Goal: Task Accomplishment & Management: Use online tool/utility

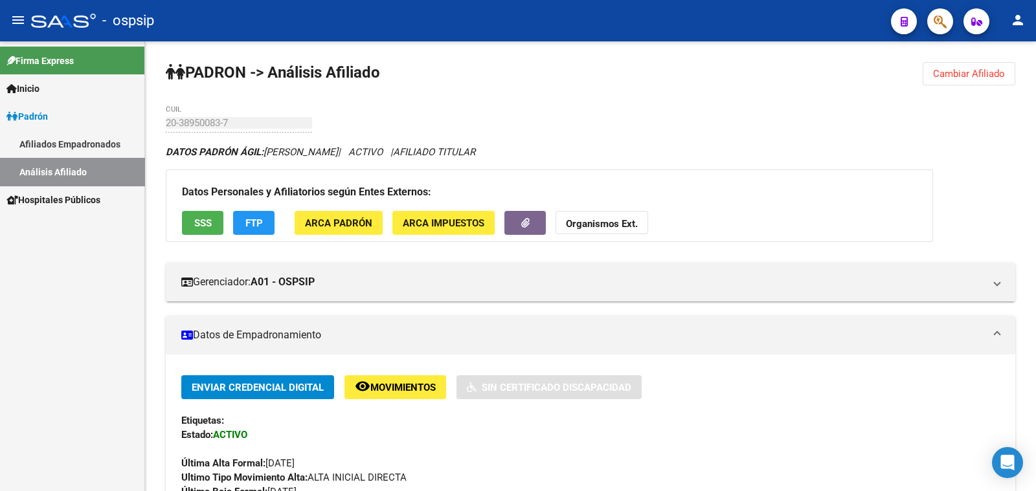
scroll to position [323, 0]
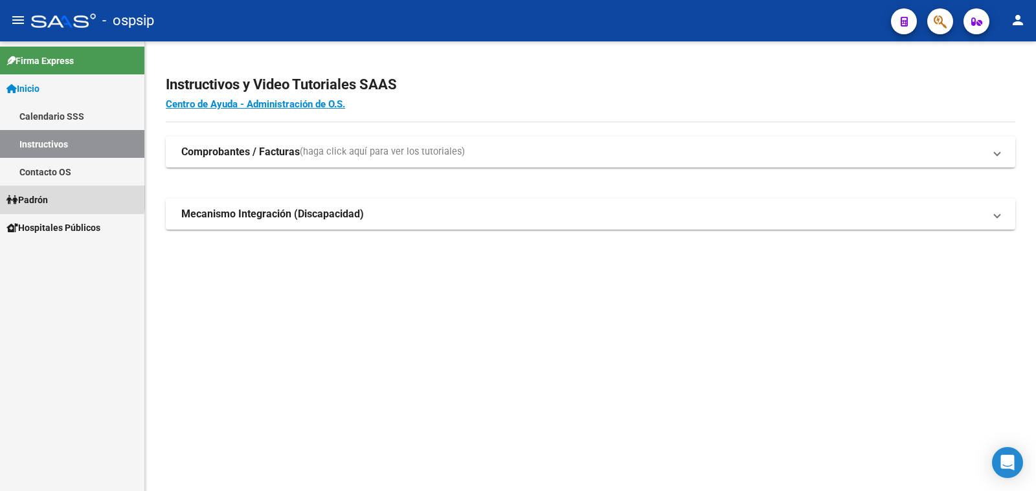
click at [30, 196] on span "Padrón" at bounding box center [26, 200] width 41 height 14
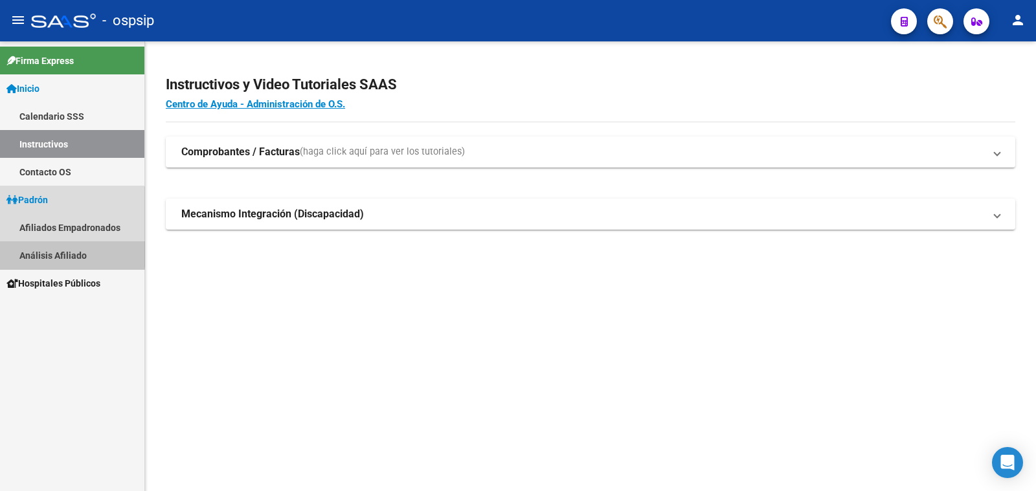
click at [43, 251] on link "Análisis Afiliado" at bounding box center [72, 255] width 144 height 28
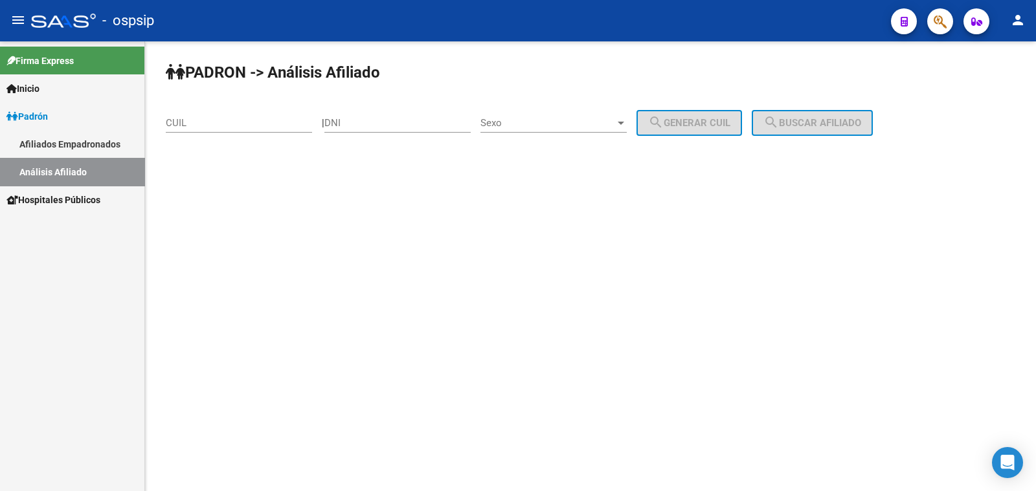
click at [351, 115] on div "DNI" at bounding box center [397, 119] width 146 height 28
type input "95860701"
click at [557, 120] on span "Sexo" at bounding box center [547, 123] width 135 height 12
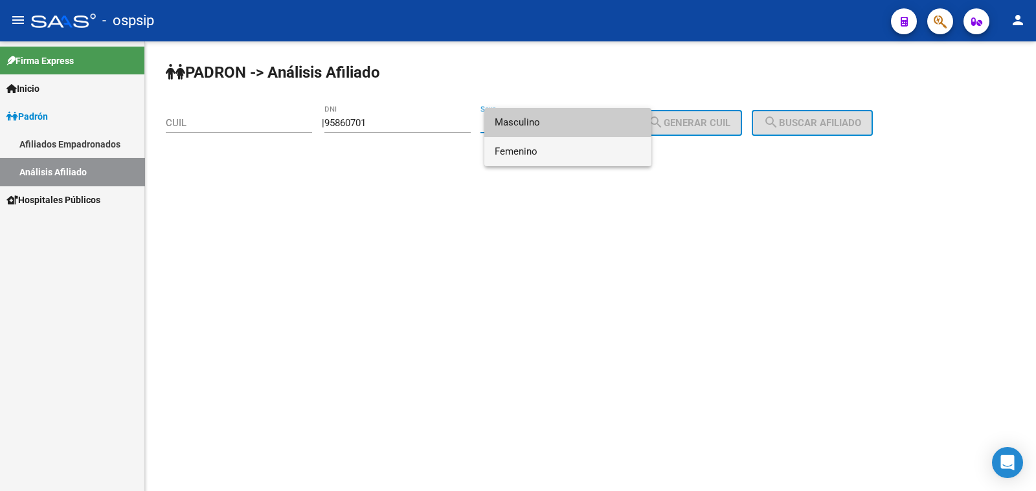
click at [567, 151] on span "Femenino" at bounding box center [568, 151] width 146 height 29
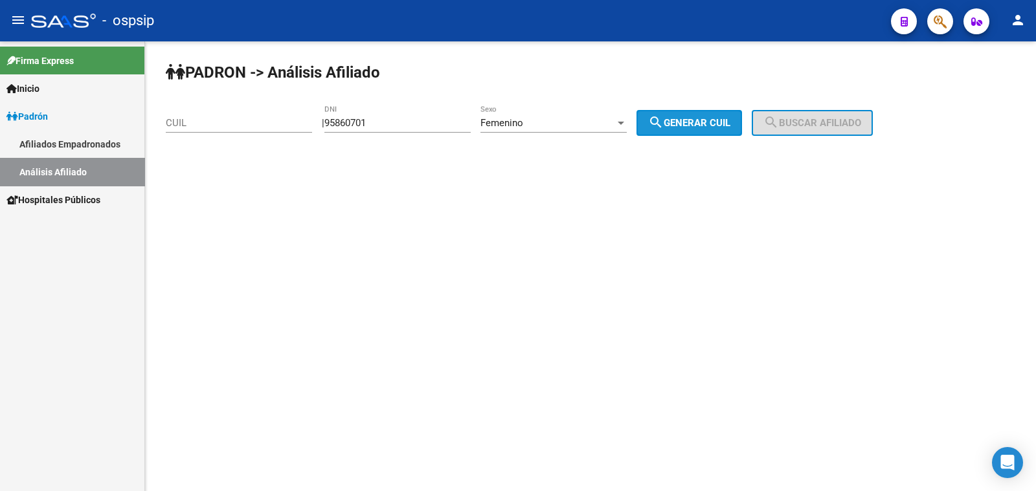
click at [688, 128] on span "search Generar CUIL" at bounding box center [689, 123] width 82 height 12
type input "27-95860701-1"
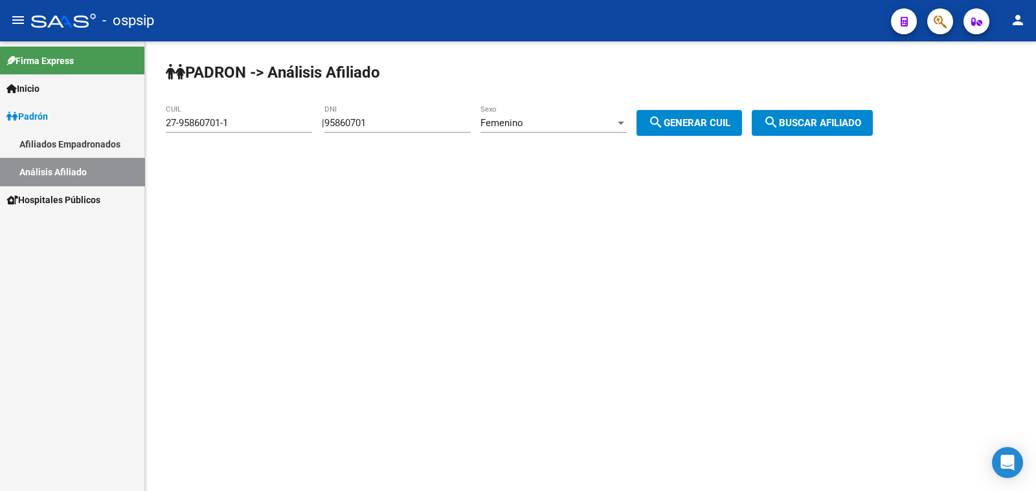
click at [686, 125] on span "search Generar CUIL" at bounding box center [689, 123] width 82 height 12
click at [798, 118] on span "search Buscar afiliado" at bounding box center [812, 123] width 98 height 12
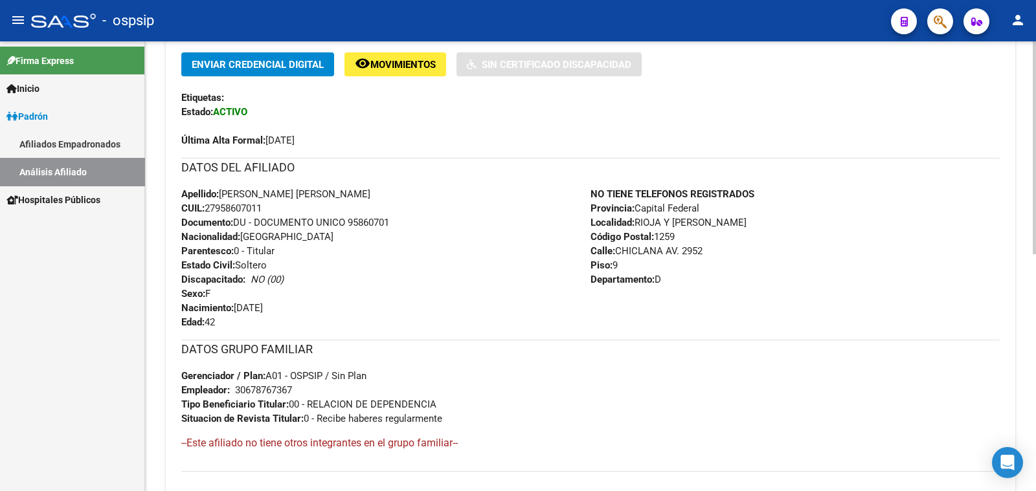
scroll to position [405, 0]
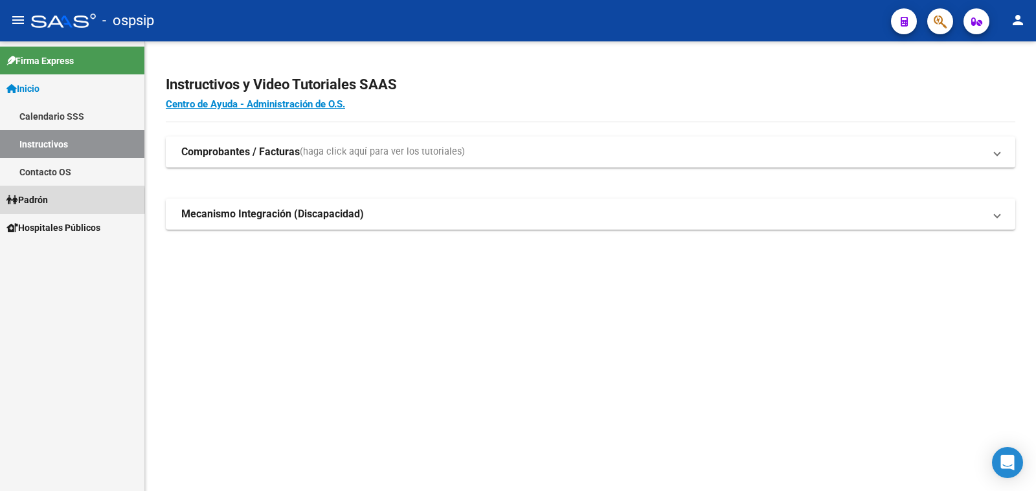
click at [37, 201] on span "Padrón" at bounding box center [26, 200] width 41 height 14
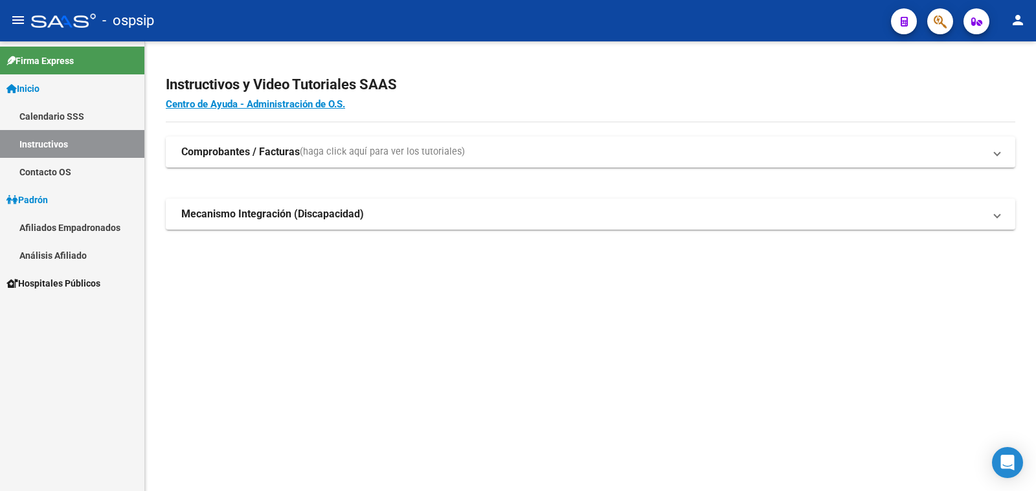
click at [45, 256] on link "Análisis Afiliado" at bounding box center [72, 255] width 144 height 28
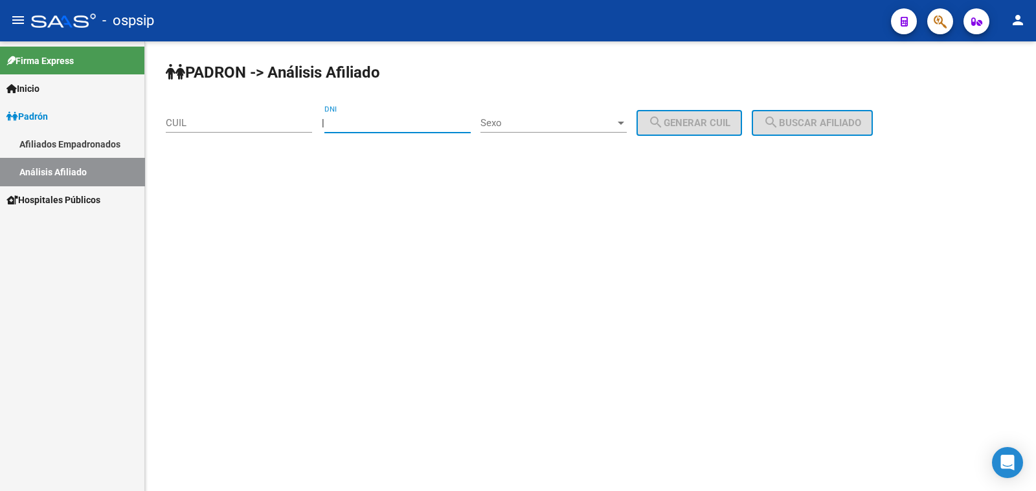
click at [372, 119] on input "DNI" at bounding box center [397, 123] width 146 height 12
type input "34113963"
click at [559, 124] on span "Sexo" at bounding box center [547, 123] width 135 height 12
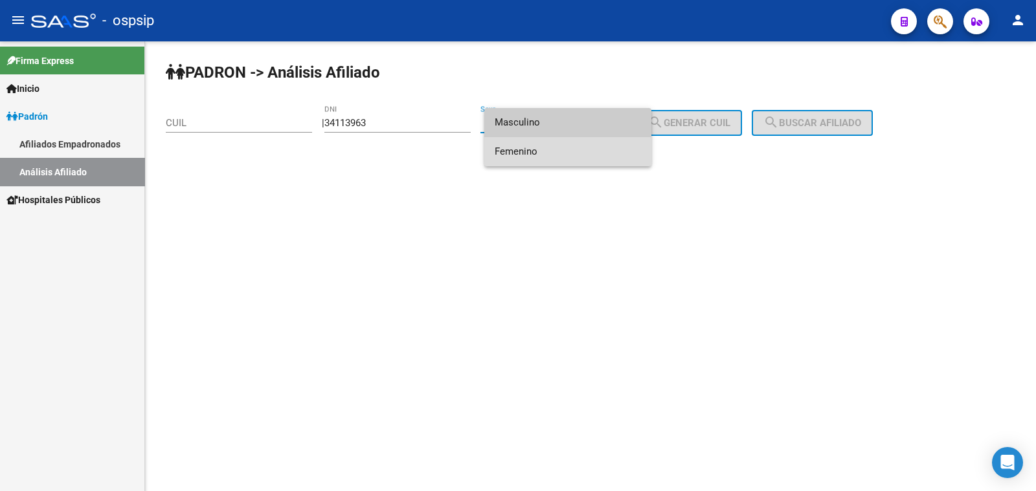
click at [570, 150] on span "Femenino" at bounding box center [568, 151] width 146 height 29
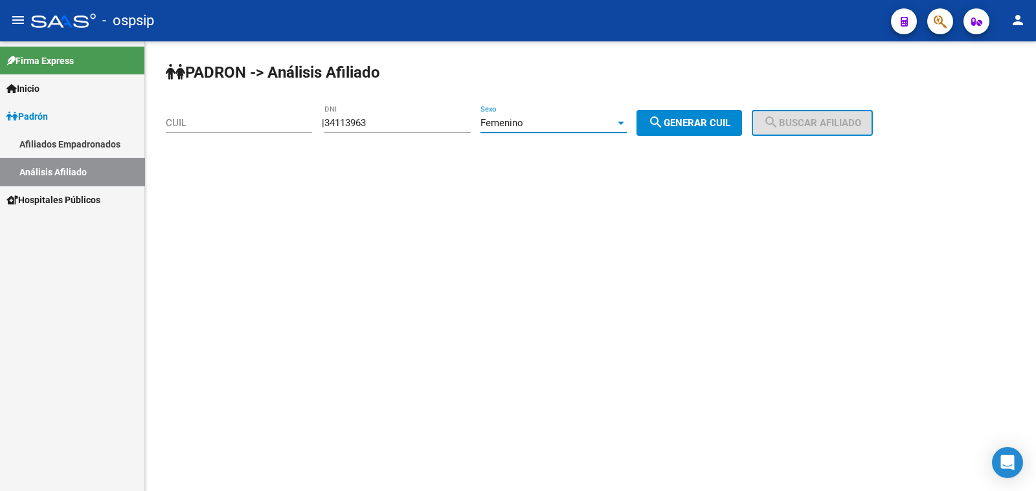
click at [699, 118] on span "search Generar CUIL" at bounding box center [689, 123] width 82 height 12
type input "27-34113963-0"
click at [807, 118] on span "search Buscar afiliado" at bounding box center [812, 123] width 98 height 12
